Goal: Task Accomplishment & Management: Complete application form

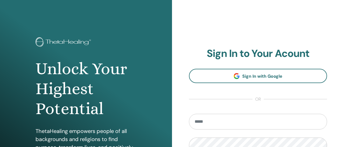
click at [205, 115] on input "email" at bounding box center [258, 122] width 138 height 16
type input "**********"
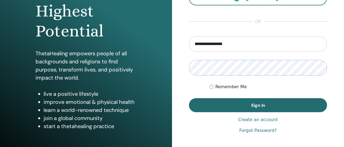
scroll to position [82, 0]
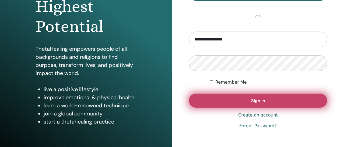
click at [260, 103] on span "Sign In" at bounding box center [258, 101] width 14 height 6
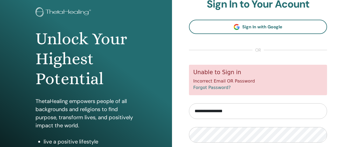
scroll to position [81, 0]
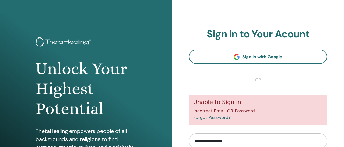
scroll to position [82, 0]
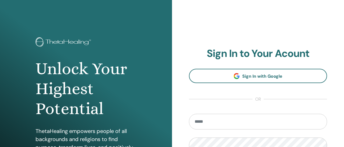
scroll to position [82, 0]
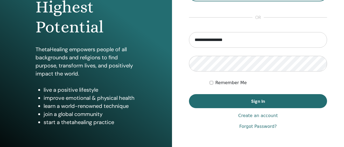
type input "**********"
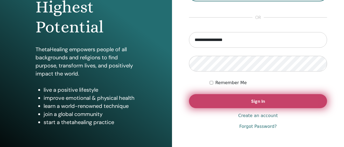
click at [272, 103] on button "Sign In" at bounding box center [258, 101] width 138 height 14
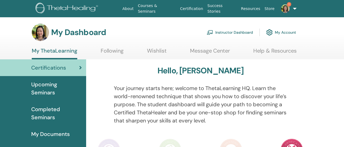
click at [287, 4] on span "1" at bounding box center [289, 4] width 4 height 4
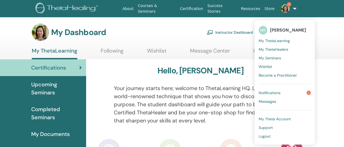
click at [289, 93] on link "Notifications 1" at bounding box center [284, 92] width 52 height 9
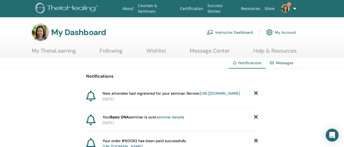
click at [235, 36] on link "Instructor Dashboard" at bounding box center [230, 32] width 46 height 12
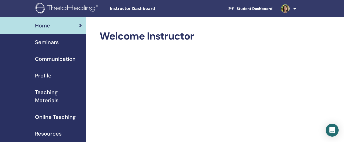
click at [50, 47] on link "Seminars" at bounding box center [43, 42] width 86 height 17
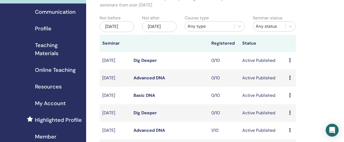
scroll to position [81, 0]
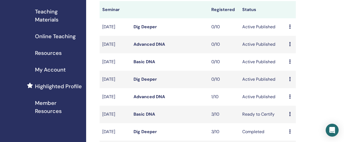
click at [329, 49] on div "My Seminars You can customize the filter to explore upcoming seminars beyond th…" at bounding box center [215, 138] width 258 height 403
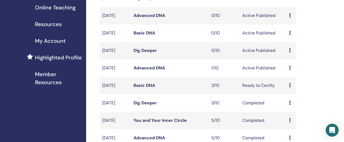
scroll to position [108, 0]
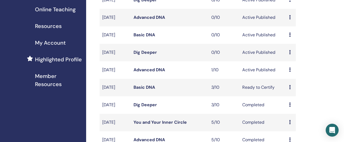
click at [290, 54] on icon at bounding box center [290, 52] width 2 height 4
click at [291, 62] on link "Preview" at bounding box center [290, 63] width 15 height 6
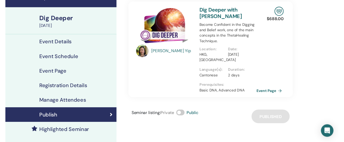
scroll to position [27, 0]
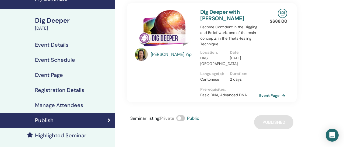
click at [52, 63] on h4 "Event Schedule" at bounding box center [55, 59] width 40 height 6
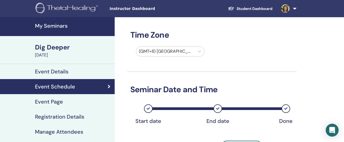
click at [44, 26] on h4 "My Seminars" at bounding box center [73, 26] width 76 height 6
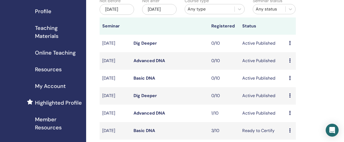
scroll to position [81, 0]
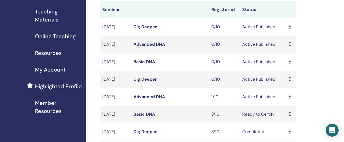
click at [289, 81] on icon at bounding box center [290, 79] width 2 height 4
click at [288, 99] on link "Edit" at bounding box center [285, 97] width 8 height 6
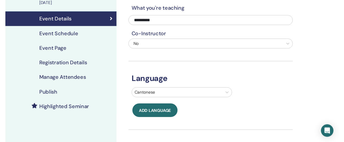
scroll to position [27, 0]
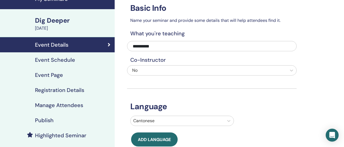
click at [46, 62] on h4 "Event Schedule" at bounding box center [55, 59] width 40 height 6
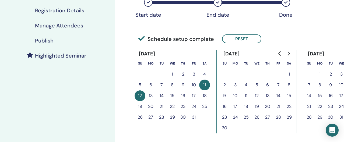
scroll to position [108, 0]
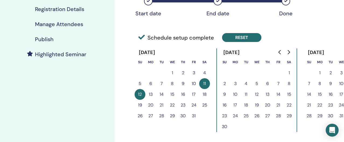
click at [233, 40] on button "Reset" at bounding box center [241, 37] width 39 height 9
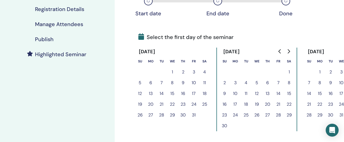
click at [180, 83] on button "9" at bounding box center [183, 82] width 11 height 11
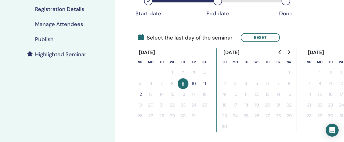
click at [196, 83] on button "10" at bounding box center [193, 83] width 11 height 11
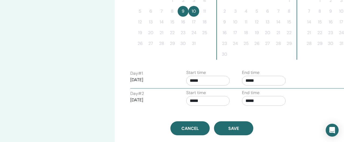
scroll to position [188, 0]
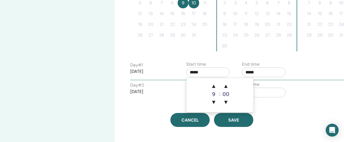
click at [192, 73] on input "*****" at bounding box center [208, 73] width 44 height 10
click at [214, 86] on span "▲" at bounding box center [213, 86] width 11 height 11
type input "*****"
click at [248, 74] on input "*****" at bounding box center [264, 73] width 44 height 10
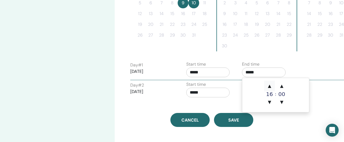
click at [266, 87] on span "▲" at bounding box center [269, 86] width 11 height 11
click at [279, 85] on span "▲" at bounding box center [281, 86] width 11 height 11
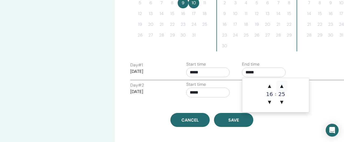
click at [279, 85] on span "▲" at bounding box center [281, 86] width 11 height 11
type input "*****"
click at [190, 92] on input "*****" at bounding box center [208, 93] width 44 height 10
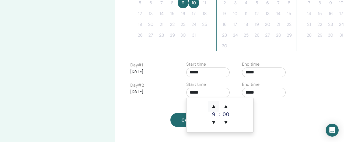
click at [212, 105] on span "▲" at bounding box center [213, 106] width 11 height 11
type input "*****"
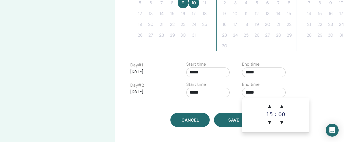
click at [245, 90] on input "*****" at bounding box center [264, 93] width 44 height 10
click at [266, 104] on span "▲" at bounding box center [269, 106] width 11 height 11
click at [281, 104] on span "▲" at bounding box center [281, 106] width 11 height 11
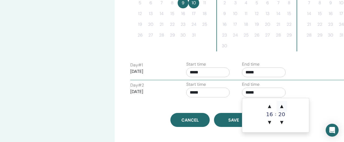
click at [281, 104] on span "▲" at bounding box center [281, 106] width 11 height 11
click at [280, 106] on span "▲" at bounding box center [281, 106] width 11 height 11
type input "*****"
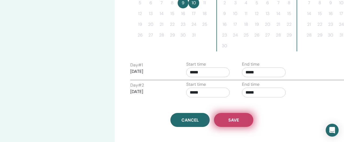
click at [245, 119] on button "Save" at bounding box center [233, 120] width 39 height 14
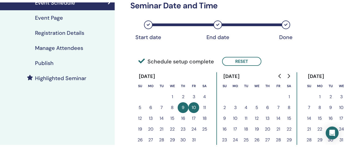
scroll to position [81, 0]
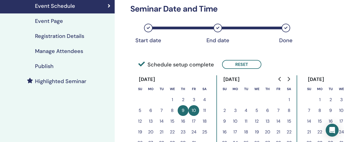
click at [51, 35] on h4 "Registration Details" at bounding box center [59, 36] width 49 height 6
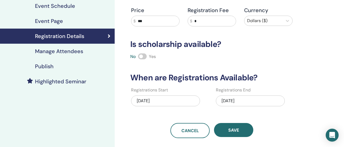
click at [229, 102] on div "10/12/2025" at bounding box center [250, 100] width 69 height 11
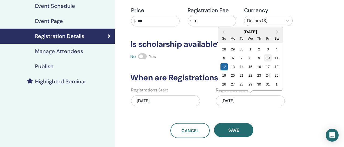
click at [268, 56] on div "10" at bounding box center [267, 57] width 7 height 7
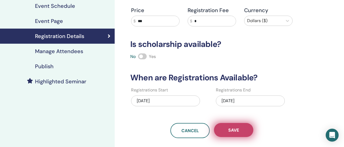
click at [237, 126] on button "Save" at bounding box center [233, 130] width 39 height 14
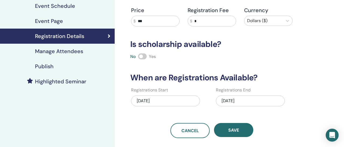
click at [54, 68] on div "Publish" at bounding box center [57, 66] width 106 height 6
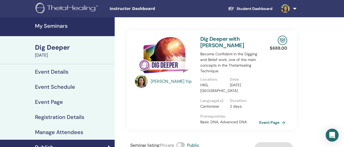
click at [59, 27] on h4 "My Seminars" at bounding box center [73, 26] width 76 height 6
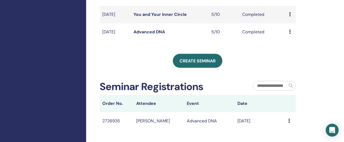
scroll to position [215, 0]
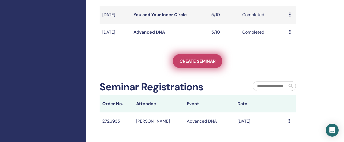
click at [196, 64] on span "Create seminar" at bounding box center [197, 61] width 36 height 6
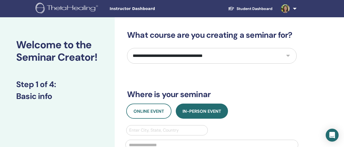
click at [198, 59] on select "**********" at bounding box center [211, 56] width 169 height 16
select select "*"
click at [127, 48] on select "**********" at bounding box center [211, 56] width 169 height 16
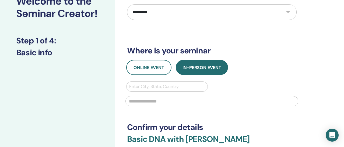
scroll to position [54, 0]
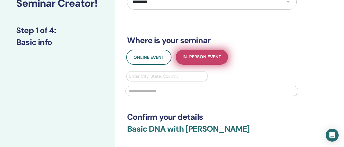
click at [189, 62] on button "In-Person Event" at bounding box center [202, 56] width 52 height 15
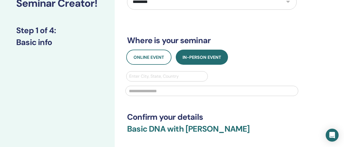
click at [161, 78] on div at bounding box center [167, 76] width 76 height 8
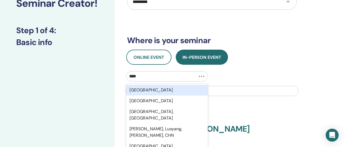
type input "****"
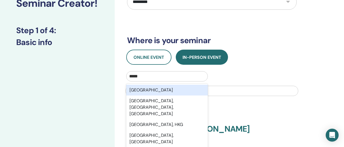
click at [159, 90] on div "[GEOGRAPHIC_DATA]" at bounding box center [167, 89] width 82 height 11
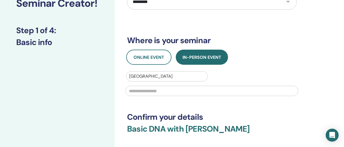
click at [159, 90] on input "text" at bounding box center [211, 91] width 173 height 10
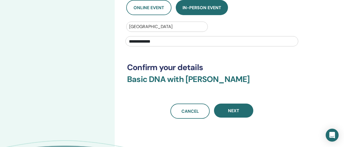
scroll to position [108, 0]
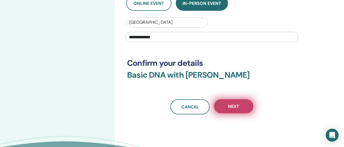
type input "**********"
click at [237, 105] on span "Next" at bounding box center [233, 106] width 11 height 6
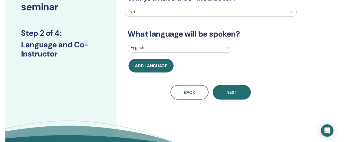
scroll to position [54, 0]
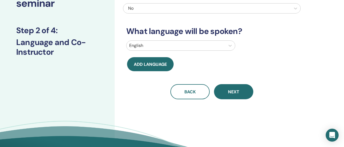
click at [168, 46] on div at bounding box center [175, 46] width 93 height 8
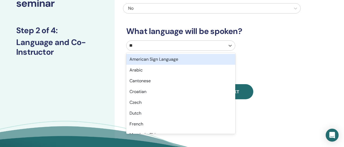
type input "***"
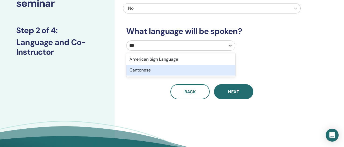
click at [165, 70] on div "Cantonese" at bounding box center [180, 70] width 109 height 11
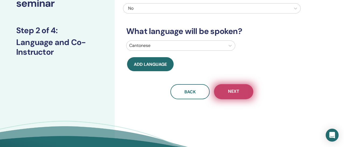
click at [253, 92] on button "Next" at bounding box center [233, 91] width 39 height 15
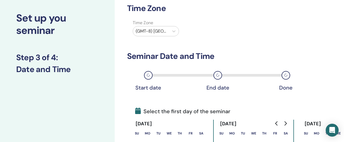
scroll to position [0, 0]
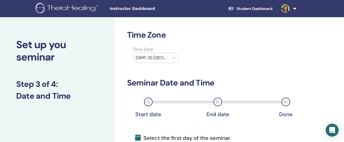
click at [149, 59] on div at bounding box center [151, 58] width 31 height 8
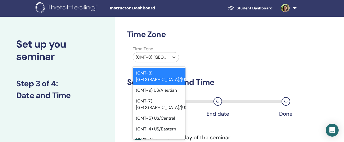
scroll to position [3, 0]
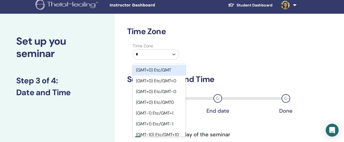
type input "**"
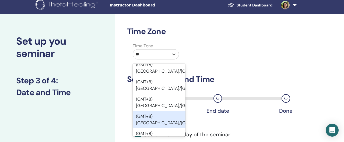
scroll to position [54, 0]
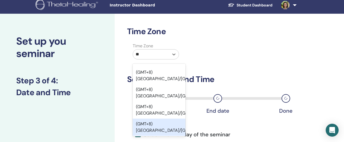
click at [166, 119] on div "(GMT+8) Asia/Hong Kong" at bounding box center [159, 127] width 53 height 17
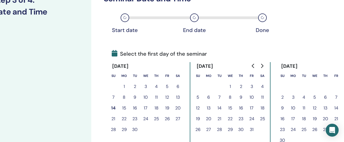
scroll to position [84, 32]
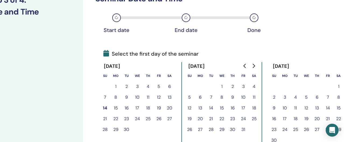
click at [304, 97] on button "5" at bounding box center [306, 97] width 11 height 11
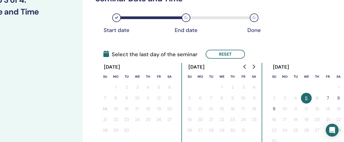
click at [329, 98] on button "7" at bounding box center [327, 98] width 11 height 11
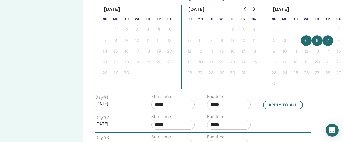
scroll to position [165, 32]
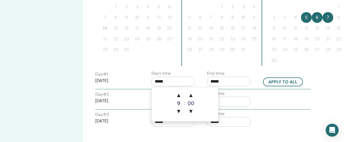
drag, startPoint x: 154, startPoint y: 82, endPoint x: 158, endPoint y: 86, distance: 6.3
click at [154, 83] on input "*****" at bounding box center [173, 82] width 44 height 10
click at [175, 94] on span "▲" at bounding box center [178, 95] width 11 height 11
type input "*****"
click at [214, 81] on input "*****" at bounding box center [229, 82] width 44 height 10
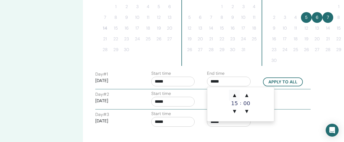
click at [237, 97] on span "▲" at bounding box center [234, 95] width 11 height 11
drag, startPoint x: 224, startPoint y: 81, endPoint x: 230, endPoint y: 83, distance: 6.7
click at [228, 82] on input "*****" at bounding box center [229, 82] width 44 height 10
click at [245, 95] on span "▲" at bounding box center [246, 95] width 11 height 11
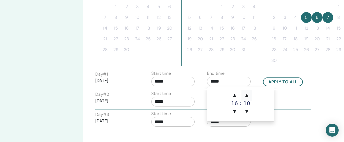
click at [245, 95] on span "▲" at bounding box center [246, 95] width 11 height 11
type input "*****"
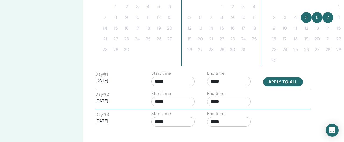
click at [298, 79] on button "Apply to all" at bounding box center [283, 81] width 40 height 9
type input "*****"
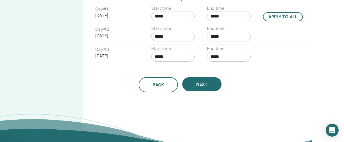
scroll to position [246, 32]
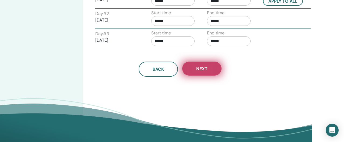
click at [210, 70] on button "Next" at bounding box center [201, 69] width 39 height 14
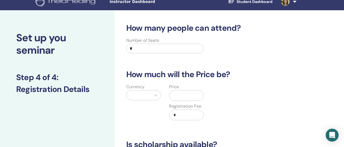
scroll to position [0, 0]
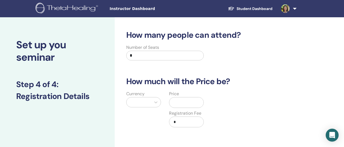
click at [186, 60] on div "Number of Seats *" at bounding box center [164, 53] width 77 height 19
click at [182, 59] on input "*" at bounding box center [164, 56] width 77 height 10
type input "**"
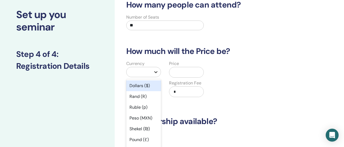
click at [158, 77] on div "option Dollars ($) focused, 1 of 45. 45 results available. Use Up and Down to c…" at bounding box center [143, 72] width 35 height 10
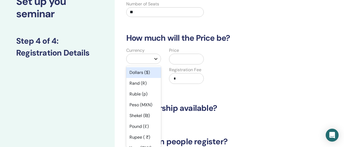
scroll to position [45, 0]
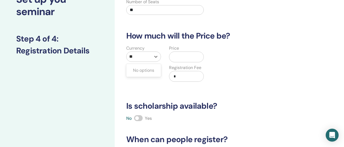
type input "*"
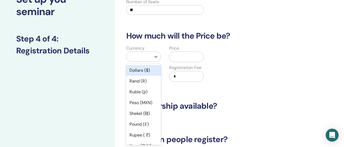
click at [147, 70] on div "Dollars ($)" at bounding box center [143, 70] width 35 height 11
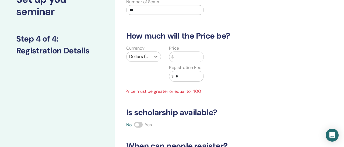
click at [183, 59] on input "text" at bounding box center [188, 57] width 30 height 10
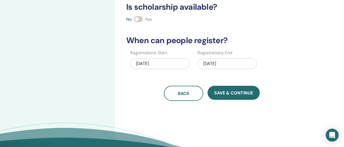
scroll to position [153, 0]
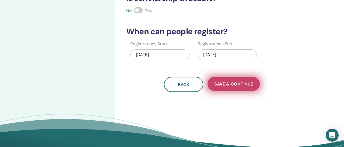
type input "***"
click at [236, 85] on span "Save & Continue" at bounding box center [233, 84] width 39 height 6
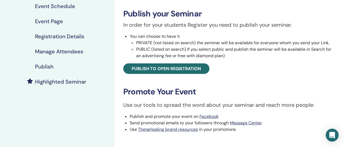
scroll to position [81, 0]
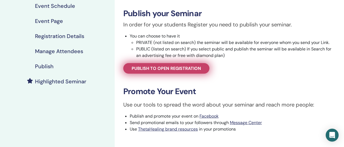
click at [180, 72] on link "Publish to open registration" at bounding box center [166, 68] width 86 height 10
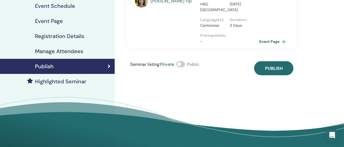
click at [182, 64] on span at bounding box center [180, 64] width 9 height 6
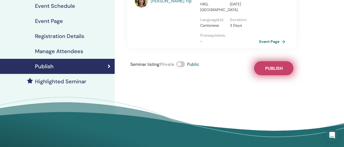
click at [267, 74] on button "Publish" at bounding box center [273, 68] width 39 height 14
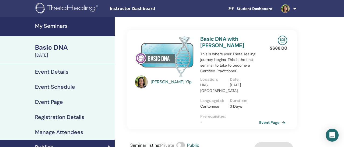
click at [53, 26] on h4 "My Seminars" at bounding box center [73, 26] width 76 height 6
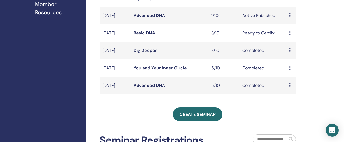
scroll to position [242, 0]
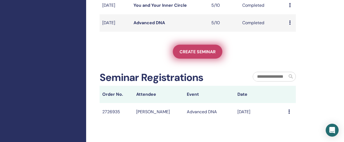
click at [196, 55] on span "Create seminar" at bounding box center [197, 52] width 36 height 6
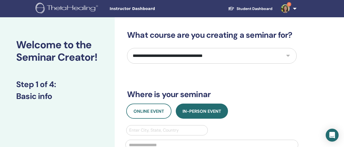
click at [194, 57] on select "**********" at bounding box center [211, 56] width 169 height 16
select select "*"
click at [127, 48] on select "**********" at bounding box center [211, 56] width 169 height 16
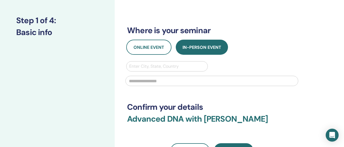
scroll to position [81, 0]
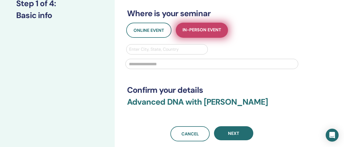
click at [201, 34] on button "In-Person Event" at bounding box center [202, 30] width 52 height 15
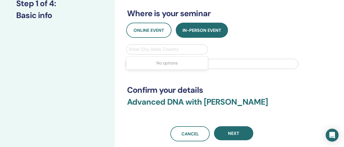
click at [166, 49] on div at bounding box center [167, 49] width 76 height 8
type input "*********"
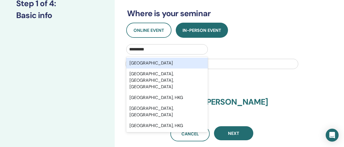
click at [163, 67] on div "Hong Kong" at bounding box center [167, 63] width 82 height 11
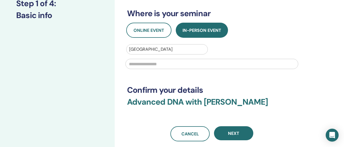
click at [163, 67] on input "text" at bounding box center [211, 64] width 173 height 10
type input "**********"
click at [311, 75] on div "**********" at bounding box center [229, 77] width 229 height 280
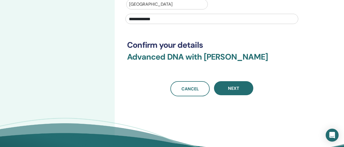
scroll to position [134, 0]
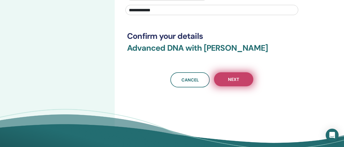
click at [238, 80] on span "Next" at bounding box center [233, 79] width 11 height 6
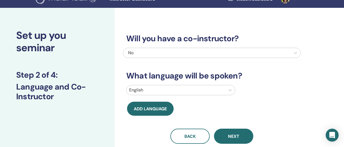
scroll to position [0, 0]
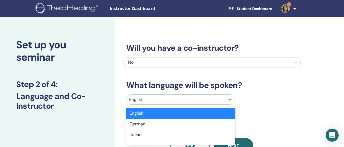
click at [213, 102] on div at bounding box center [175, 99] width 93 height 8
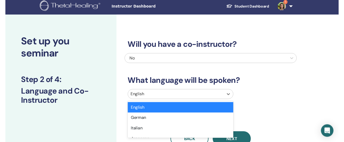
scroll to position [43, 0]
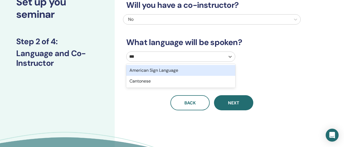
type input "****"
click at [182, 67] on div "Cantonese" at bounding box center [180, 70] width 109 height 11
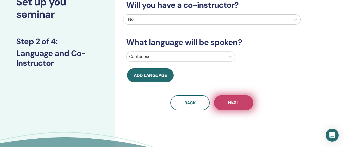
click at [243, 104] on button "Next" at bounding box center [233, 102] width 39 height 15
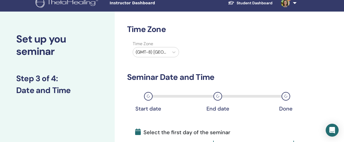
scroll to position [0, 0]
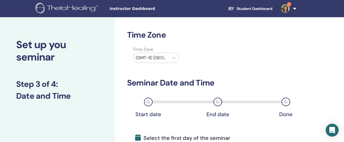
click at [158, 59] on div at bounding box center [151, 58] width 31 height 8
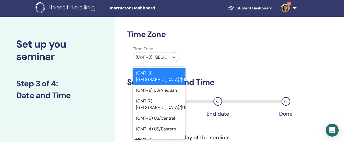
scroll to position [3, 0]
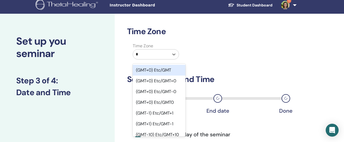
type input "**"
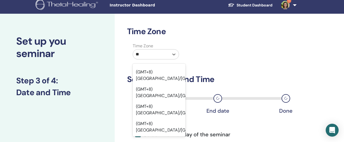
scroll to position [81, 0]
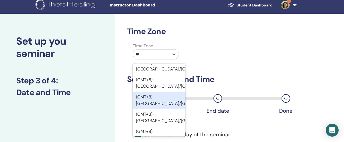
click at [153, 92] on div "(GMT+8) Asia/Hong Kong" at bounding box center [159, 100] width 53 height 17
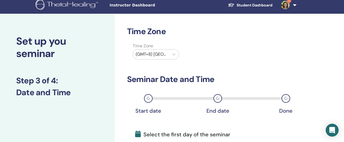
click at [294, 63] on div "Time Zone Time Zone (GMT+8) Asia/Hong Kong Seminar Date and Time Start date End…" at bounding box center [211, 143] width 169 height 232
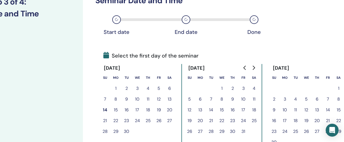
scroll to position [84, 32]
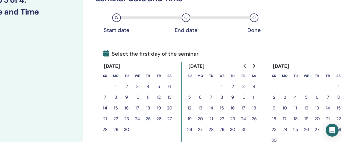
click at [306, 118] on button "19" at bounding box center [306, 119] width 11 height 11
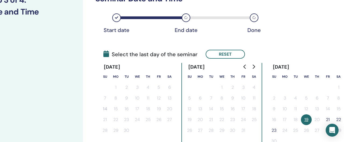
click at [327, 119] on button "21" at bounding box center [327, 119] width 11 height 11
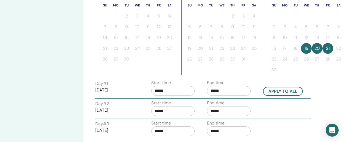
scroll to position [165, 32]
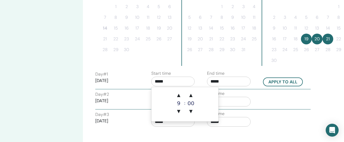
click at [154, 85] on input "*****" at bounding box center [173, 82] width 44 height 10
click at [182, 97] on span "▲" at bounding box center [178, 95] width 11 height 11
type input "*****"
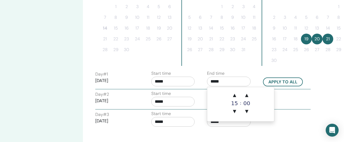
click at [214, 78] on input "*****" at bounding box center [229, 82] width 44 height 10
click at [236, 94] on span "▲" at bounding box center [234, 95] width 11 height 11
click at [246, 95] on span "▲" at bounding box center [246, 95] width 11 height 11
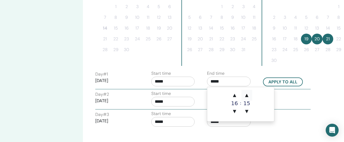
click at [246, 95] on span "▲" at bounding box center [246, 95] width 11 height 11
click at [247, 95] on span "▲" at bounding box center [246, 95] width 11 height 11
type input "*****"
click at [294, 81] on button "Apply to all" at bounding box center [283, 81] width 40 height 9
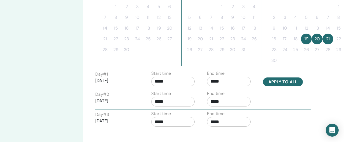
type input "*****"
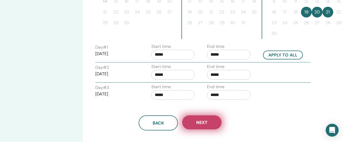
click at [202, 127] on button "Next" at bounding box center [201, 122] width 39 height 14
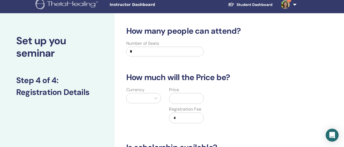
scroll to position [0, 0]
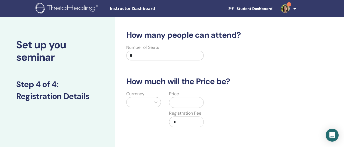
click at [158, 54] on input "*" at bounding box center [164, 56] width 77 height 10
type input "**"
click at [130, 104] on div at bounding box center [143, 102] width 35 height 10
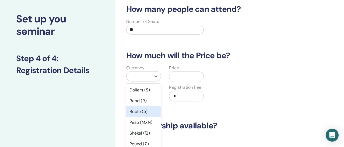
scroll to position [45, 0]
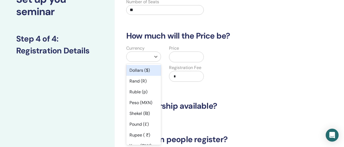
drag, startPoint x: 134, startPoint y: 73, endPoint x: 151, endPoint y: 72, distance: 16.7
click at [137, 73] on div "Dollars ($)" at bounding box center [143, 70] width 35 height 11
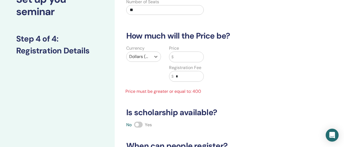
click at [182, 58] on input "text" at bounding box center [188, 57] width 30 height 10
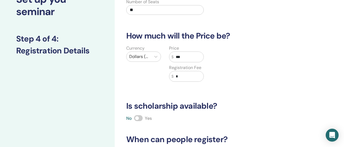
type input "***"
click at [235, 70] on div "Currency Dollars ($) Price $ *** Registration Fee $ *" at bounding box center [208, 66] width 178 height 43
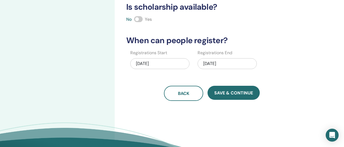
scroll to position [180, 0]
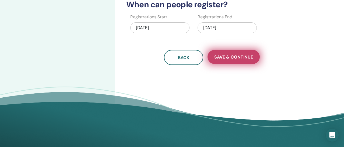
click at [232, 59] on span "Save & Continue" at bounding box center [233, 57] width 39 height 6
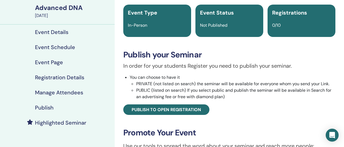
scroll to position [54, 0]
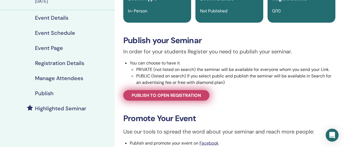
click at [139, 96] on span "Publish to open registration" at bounding box center [166, 95] width 69 height 6
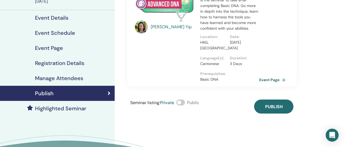
click at [188, 104] on span "Public" at bounding box center [193, 103] width 12 height 6
click at [181, 102] on span at bounding box center [180, 102] width 9 height 6
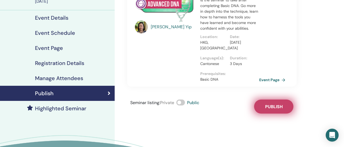
click at [266, 112] on button "Publish" at bounding box center [273, 106] width 39 height 14
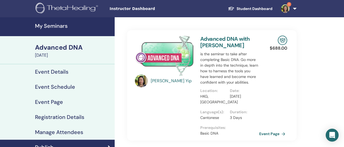
click at [49, 26] on h4 "My Seminars" at bounding box center [73, 26] width 76 height 6
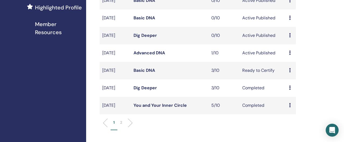
scroll to position [242, 0]
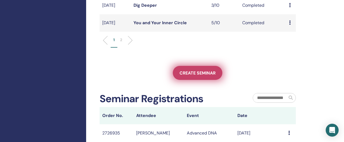
click at [203, 77] on link "Create seminar" at bounding box center [197, 73] width 49 height 14
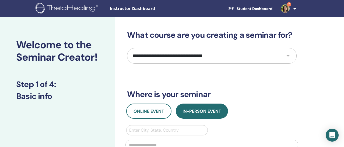
click at [187, 59] on select "**********" at bounding box center [211, 56] width 169 height 16
select select "**"
click at [127, 48] on select "**********" at bounding box center [211, 56] width 169 height 16
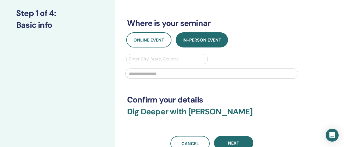
scroll to position [81, 0]
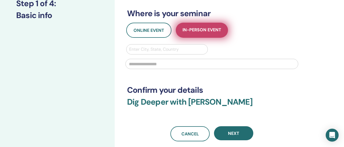
click at [199, 32] on span "In-Person Event" at bounding box center [201, 30] width 39 height 7
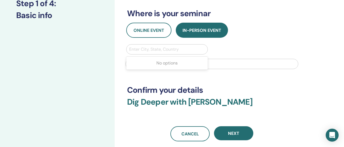
click at [173, 48] on div at bounding box center [167, 49] width 76 height 8
type input "*********"
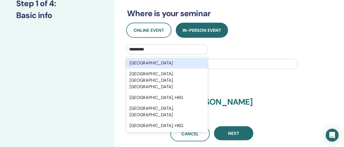
click at [185, 61] on div "Hong Kong" at bounding box center [167, 63] width 82 height 11
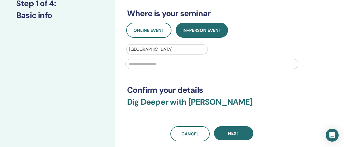
click at [196, 64] on input "text" at bounding box center [211, 64] width 173 height 10
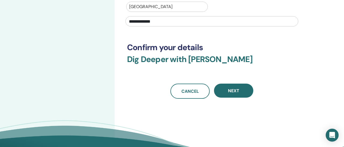
scroll to position [134, 0]
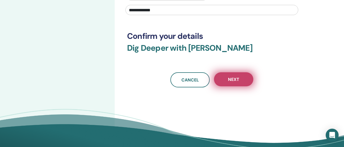
type input "**********"
click at [246, 76] on button "Next" at bounding box center [233, 79] width 39 height 14
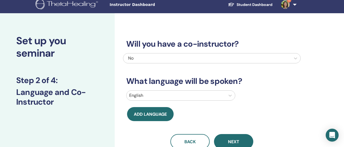
scroll to position [0, 0]
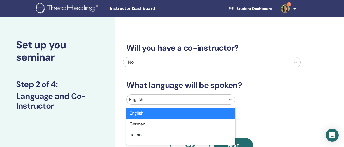
click at [190, 100] on div at bounding box center [175, 99] width 93 height 8
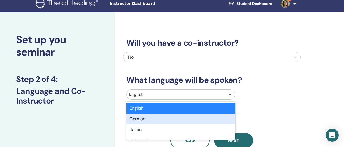
scroll to position [43, 0]
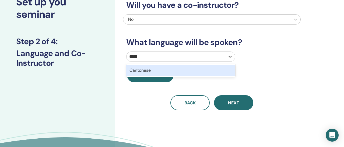
type input "******"
click at [168, 70] on div "Cantonese" at bounding box center [180, 70] width 109 height 11
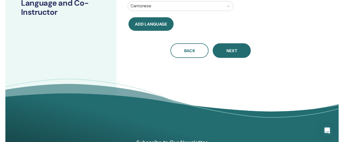
scroll to position [97, 0]
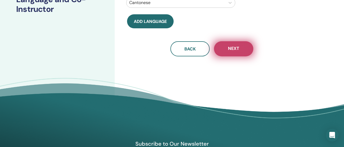
click at [236, 52] on button "Next" at bounding box center [233, 48] width 39 height 15
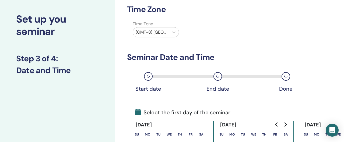
scroll to position [16, 0]
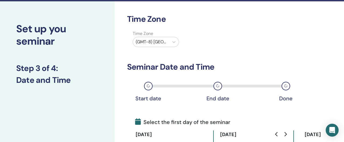
click at [155, 45] on div at bounding box center [151, 42] width 31 height 8
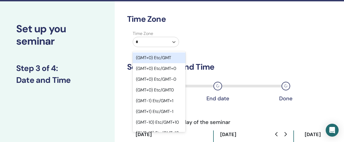
type input "**"
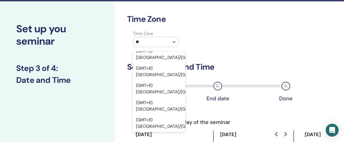
scroll to position [81, 0]
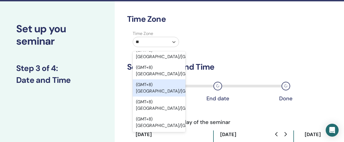
click at [151, 79] on div "(GMT+8) Asia/Hong Kong" at bounding box center [159, 87] width 53 height 17
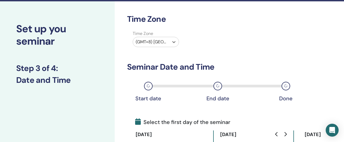
click at [260, 62] on h3 "Seminar Date and Time" at bounding box center [211, 67] width 169 height 10
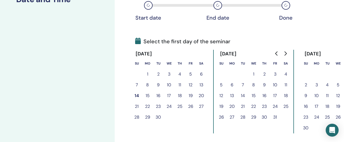
scroll to position [97, 32]
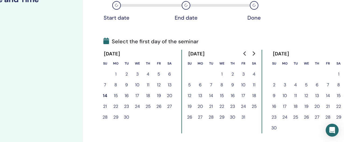
click at [254, 56] on button "Go to next month" at bounding box center [253, 53] width 9 height 11
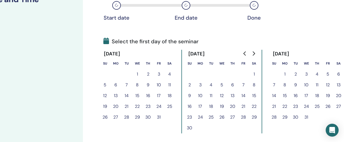
click at [315, 76] on button "4" at bounding box center [316, 74] width 11 height 11
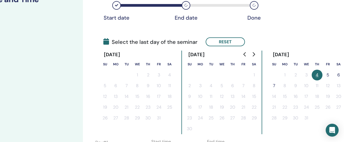
click at [328, 76] on button "5" at bounding box center [327, 75] width 11 height 11
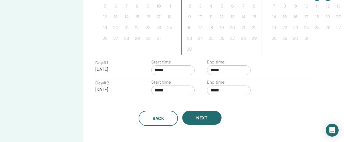
scroll to position [177, 32]
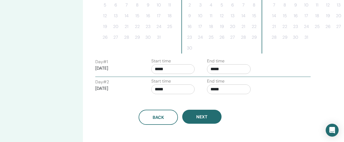
click at [158, 69] on input "*****" at bounding box center [173, 69] width 44 height 10
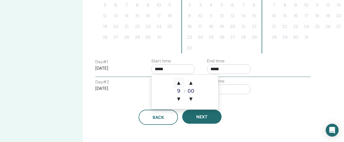
click at [181, 83] on span "▲" at bounding box center [178, 82] width 11 height 11
type input "*****"
click at [215, 70] on input "*****" at bounding box center [229, 69] width 44 height 10
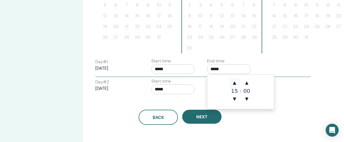
click at [231, 82] on span "▲" at bounding box center [234, 82] width 11 height 11
click at [220, 69] on input "*****" at bounding box center [229, 69] width 44 height 10
click at [245, 82] on span "▲" at bounding box center [246, 82] width 11 height 11
click at [244, 82] on span "▲" at bounding box center [246, 82] width 11 height 11
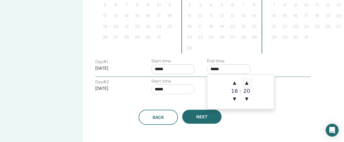
click at [244, 82] on span "▲" at bounding box center [246, 82] width 11 height 11
type input "*****"
drag, startPoint x: 272, startPoint y: 63, endPoint x: 235, endPoint y: 73, distance: 37.9
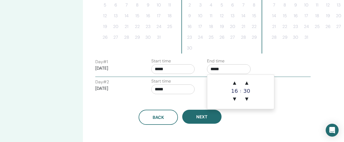
click at [272, 63] on div "Day # 1 2025/12/04 Start time ***** End time *****" at bounding box center [202, 67] width 223 height 19
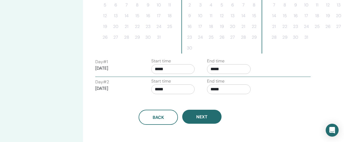
click at [156, 88] on input "*****" at bounding box center [173, 89] width 44 height 10
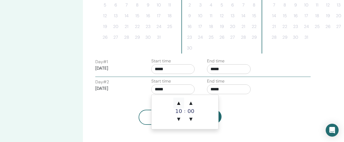
click at [178, 100] on span "▲" at bounding box center [178, 103] width 11 height 11
type input "*****"
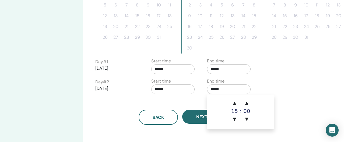
click at [214, 88] on input "*****" at bounding box center [229, 89] width 44 height 10
click at [231, 103] on span "▲" at bounding box center [234, 103] width 11 height 11
click at [246, 103] on span "▲" at bounding box center [246, 103] width 11 height 11
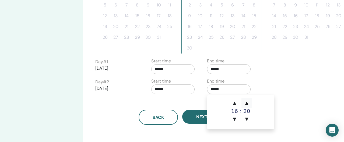
click at [246, 103] on span "▲" at bounding box center [246, 103] width 11 height 11
type input "*****"
click at [179, 108] on div "Back Next" at bounding box center [180, 111] width 178 height 28
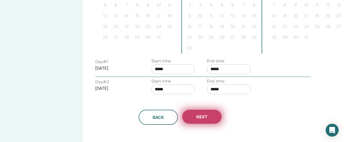
click at [200, 115] on span "Next" at bounding box center [201, 117] width 11 height 6
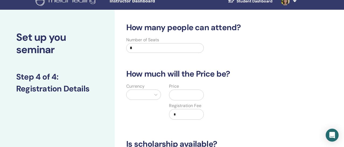
scroll to position [0, 0]
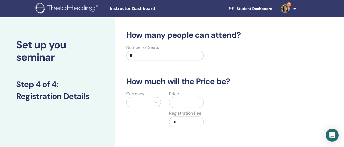
click at [167, 54] on input "*" at bounding box center [164, 56] width 77 height 10
type input "**"
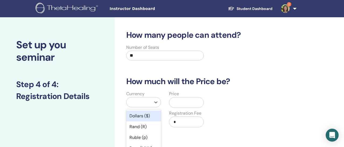
scroll to position [45, 0]
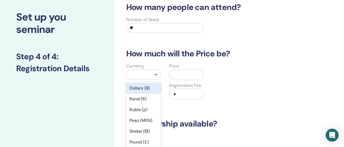
click at [130, 79] on div "option Dollars ($) focused, 1 of 45. 45 results available. Use Up and Down to c…" at bounding box center [143, 74] width 35 height 10
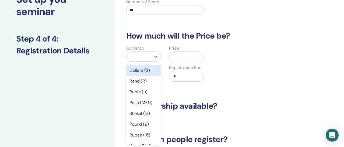
click at [137, 70] on div "Dollars ($)" at bounding box center [143, 70] width 35 height 11
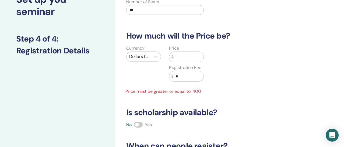
click at [178, 58] on input "text" at bounding box center [188, 57] width 30 height 10
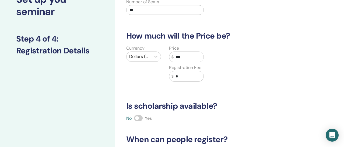
type input "***"
click at [217, 86] on div "Currency Dollars ($) Price $ *** Registration Fee $ *" at bounding box center [208, 66] width 178 height 43
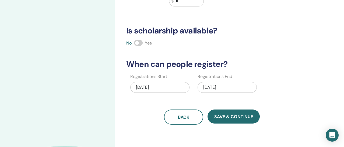
scroll to position [126, 0]
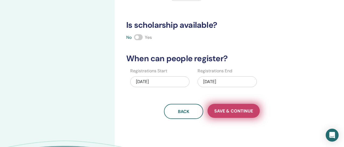
click at [226, 106] on button "Save & Continue" at bounding box center [233, 111] width 52 height 14
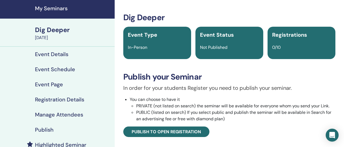
scroll to position [54, 0]
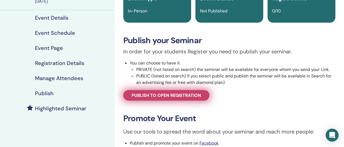
click at [185, 94] on span "Publish to open registration" at bounding box center [166, 95] width 69 height 6
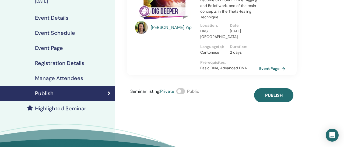
click at [178, 88] on div "[PERSON_NAME] Dig Deeper with [PERSON_NAME] Become Confident in the Digging and…" at bounding box center [211, 32] width 169 height 139
click at [181, 91] on span at bounding box center [180, 91] width 9 height 6
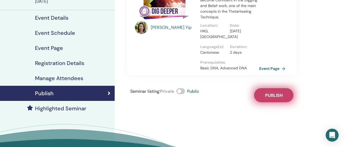
click at [264, 98] on button "Publish" at bounding box center [273, 95] width 39 height 14
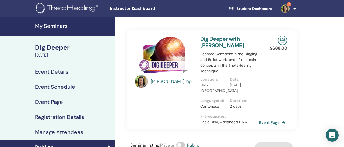
click at [287, 5] on img at bounding box center [285, 8] width 9 height 9
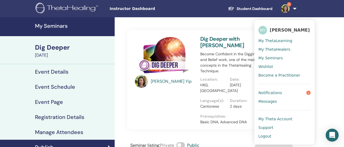
click at [283, 91] on link "Notifications 2" at bounding box center [284, 92] width 52 height 9
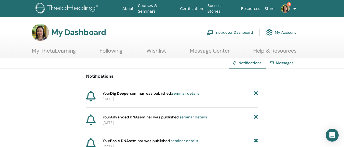
scroll to position [27, 0]
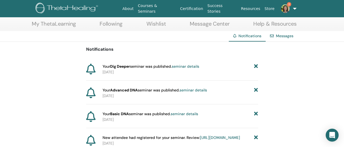
click at [254, 66] on icon at bounding box center [256, 66] width 4 height 6
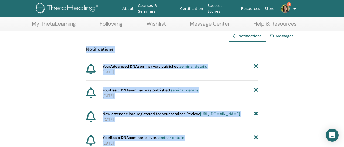
click at [254, 66] on icon at bounding box center [256, 66] width 4 height 6
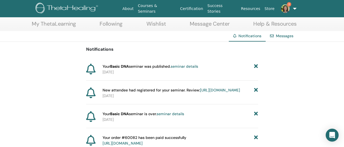
click at [254, 65] on icon at bounding box center [256, 66] width 4 height 6
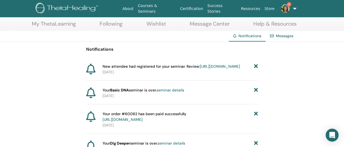
click at [254, 65] on icon at bounding box center [256, 66] width 4 height 6
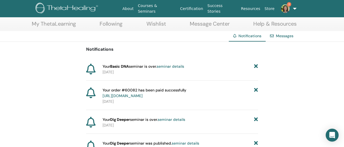
click at [254, 65] on icon at bounding box center [256, 66] width 4 height 6
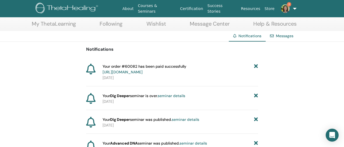
click at [255, 97] on icon at bounding box center [256, 96] width 4 height 6
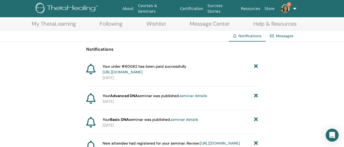
click at [255, 97] on icon at bounding box center [256, 96] width 4 height 6
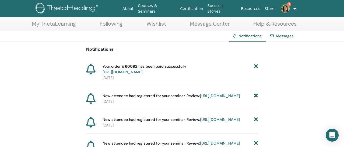
click at [255, 97] on icon at bounding box center [256, 96] width 4 height 6
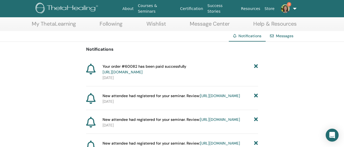
click at [255, 97] on icon at bounding box center [256, 96] width 4 height 6
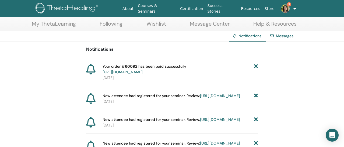
click at [255, 97] on icon at bounding box center [256, 96] width 4 height 6
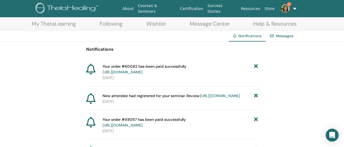
click at [255, 97] on icon at bounding box center [256, 96] width 4 height 6
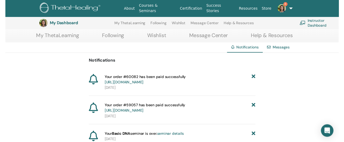
scroll to position [67, 0]
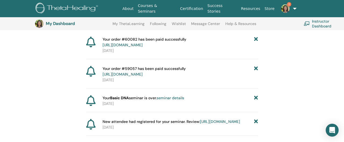
click at [255, 97] on icon at bounding box center [256, 98] width 4 height 6
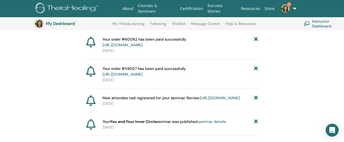
click at [255, 97] on icon at bounding box center [256, 98] width 4 height 6
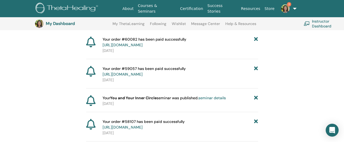
click at [255, 97] on icon at bounding box center [256, 98] width 4 height 6
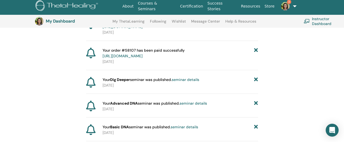
scroll to position [121, 0]
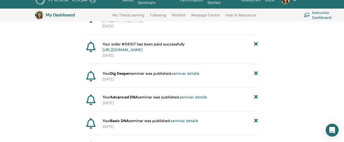
click at [255, 75] on icon at bounding box center [256, 74] width 4 height 6
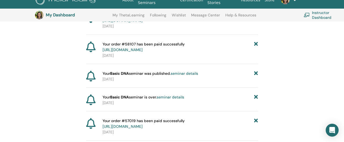
click at [255, 75] on icon at bounding box center [256, 74] width 4 height 6
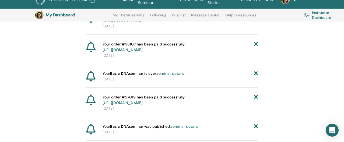
click at [255, 75] on icon at bounding box center [256, 74] width 4 height 6
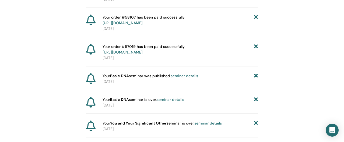
scroll to position [174, 0]
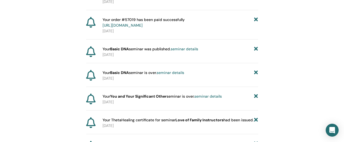
click at [256, 49] on icon at bounding box center [256, 49] width 4 height 6
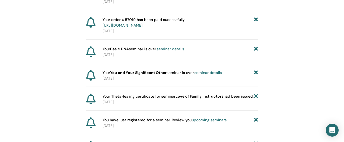
click at [256, 49] on icon at bounding box center [256, 49] width 4 height 6
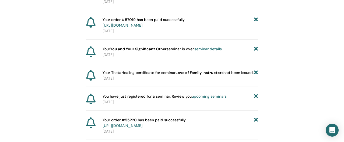
click at [256, 49] on icon at bounding box center [256, 49] width 4 height 6
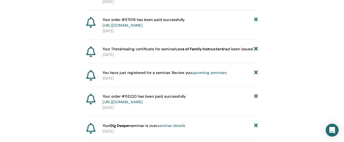
click at [256, 49] on icon at bounding box center [256, 49] width 4 height 6
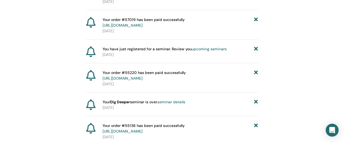
click at [256, 49] on icon at bounding box center [256, 49] width 4 height 6
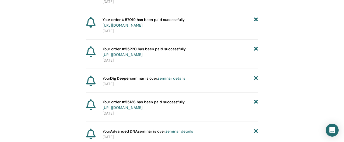
scroll to position [201, 0]
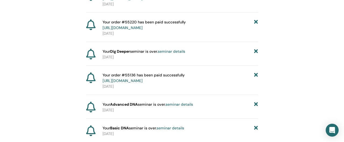
click at [256, 49] on icon at bounding box center [256, 52] width 4 height 6
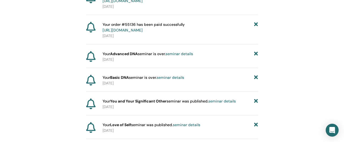
scroll to position [255, 0]
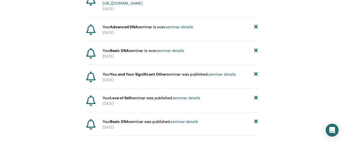
click at [255, 27] on icon at bounding box center [256, 27] width 4 height 6
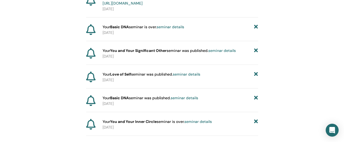
click at [255, 27] on icon at bounding box center [256, 27] width 4 height 6
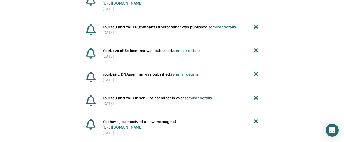
click at [255, 27] on icon at bounding box center [256, 27] width 4 height 6
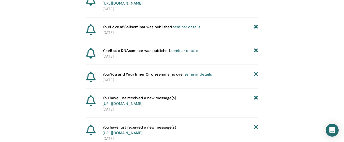
click at [255, 27] on icon at bounding box center [256, 27] width 4 height 6
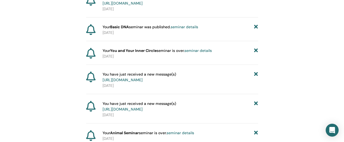
click at [255, 27] on icon at bounding box center [256, 27] width 4 height 6
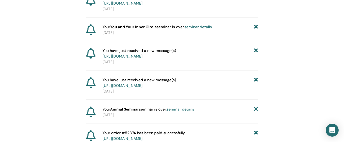
click at [255, 27] on icon at bounding box center [256, 27] width 4 height 6
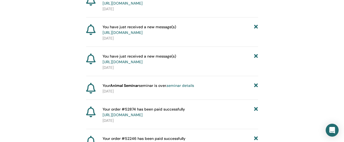
click at [255, 27] on icon at bounding box center [256, 29] width 4 height 11
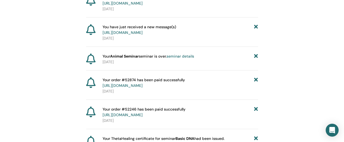
click at [255, 27] on icon at bounding box center [256, 29] width 4 height 11
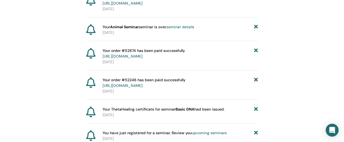
click at [255, 27] on icon at bounding box center [256, 27] width 4 height 6
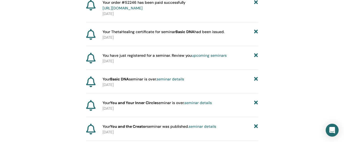
scroll to position [336, 0]
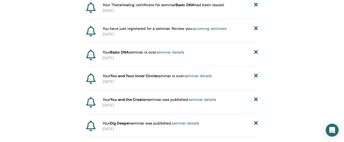
click at [256, 5] on icon at bounding box center [256, 5] width 4 height 6
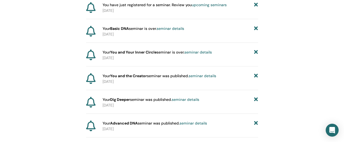
click at [256, 5] on icon at bounding box center [256, 5] width 4 height 6
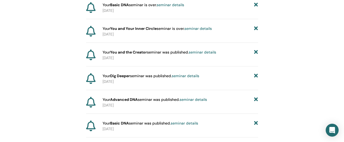
click at [256, 5] on icon at bounding box center [256, 5] width 4 height 6
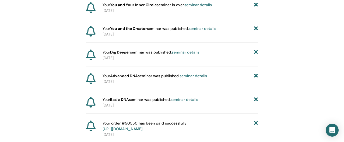
click at [256, 5] on icon at bounding box center [256, 5] width 4 height 6
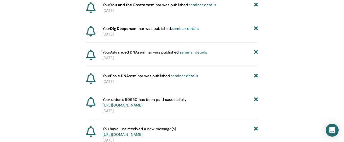
click at [256, 5] on icon at bounding box center [256, 5] width 4 height 6
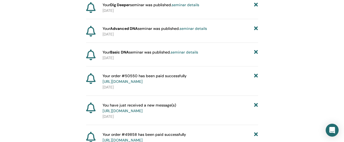
click at [256, 5] on icon at bounding box center [256, 5] width 4 height 6
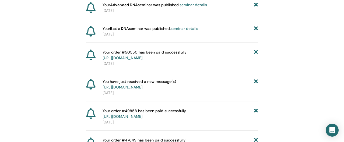
click at [256, 5] on icon at bounding box center [256, 5] width 4 height 6
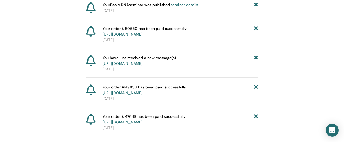
click at [256, 5] on icon at bounding box center [256, 5] width 4 height 6
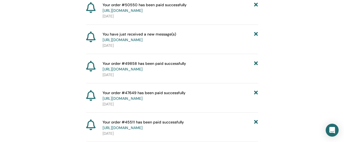
click at [255, 34] on icon at bounding box center [256, 36] width 4 height 11
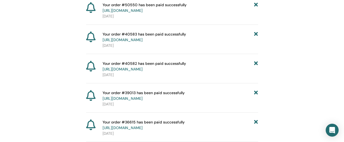
click at [255, 34] on icon at bounding box center [256, 36] width 4 height 11
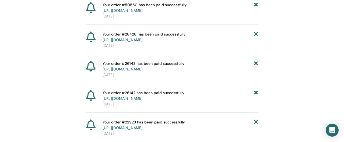
click at [255, 34] on icon at bounding box center [256, 36] width 4 height 11
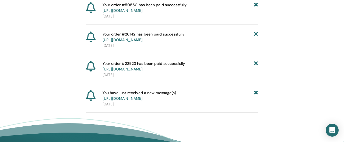
click at [255, 34] on icon at bounding box center [256, 36] width 4 height 11
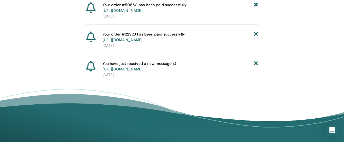
click at [257, 62] on icon at bounding box center [256, 66] width 4 height 11
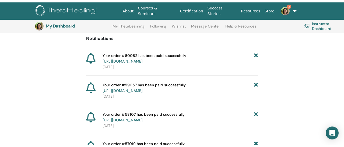
scroll to position [0, 0]
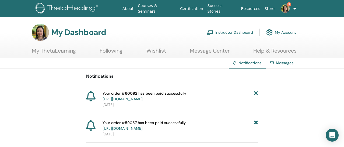
click at [288, 8] on img at bounding box center [285, 8] width 9 height 9
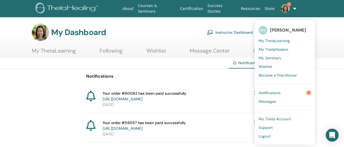
click at [305, 93] on link "Notifications 3" at bounding box center [284, 92] width 52 height 9
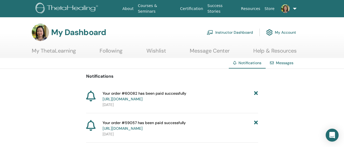
click at [222, 31] on link "Instructor Dashboard" at bounding box center [230, 32] width 46 height 12
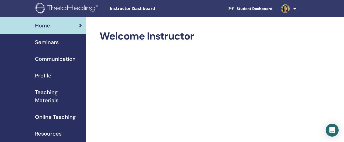
click at [48, 120] on span "Online Teaching" at bounding box center [55, 117] width 41 height 8
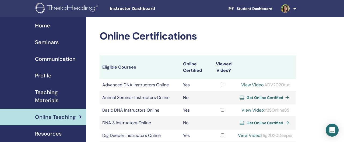
click at [295, 8] on link at bounding box center [288, 8] width 22 height 17
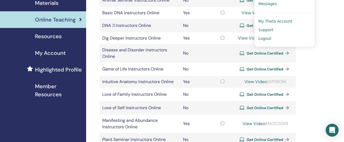
scroll to position [108, 0]
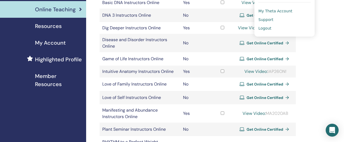
click at [266, 31] on link "Logout" at bounding box center [284, 28] width 52 height 9
